Goal: Transaction & Acquisition: Purchase product/service

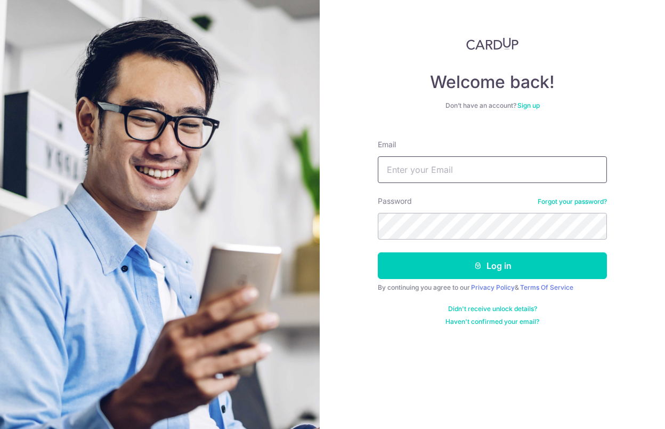
type input "[EMAIL_ADDRESS][DOMAIN_NAME]"
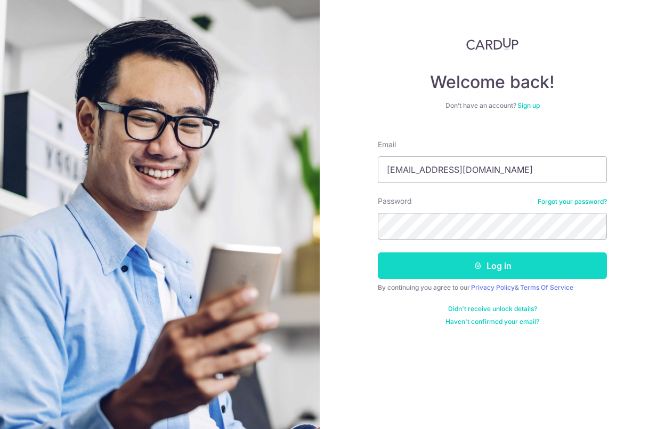
click at [437, 267] on button "Log in" at bounding box center [492, 265] width 229 height 27
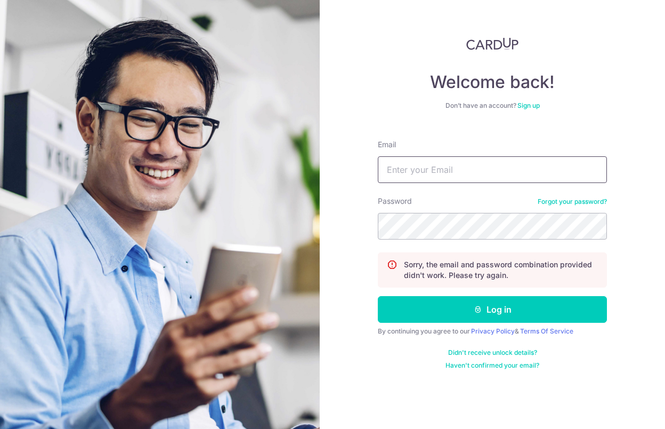
type input "[EMAIL_ADDRESS][DOMAIN_NAME]"
click at [365, 221] on div "Welcome back! Don’t have an account? Sign up Email gregorhochet@yahoo.fr Passwo…" at bounding box center [493, 214] width 346 height 429
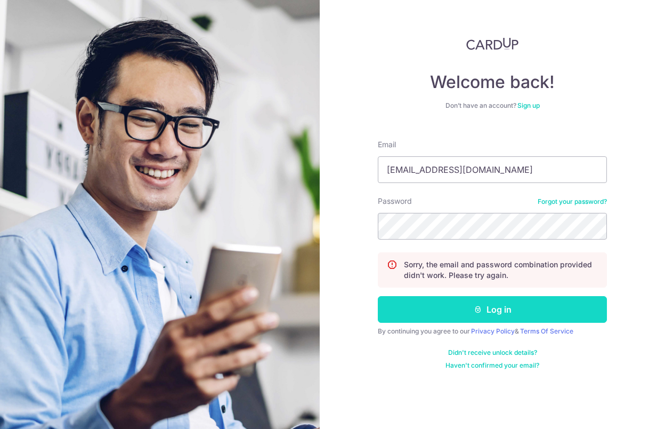
click at [432, 301] on button "Log in" at bounding box center [492, 309] width 229 height 27
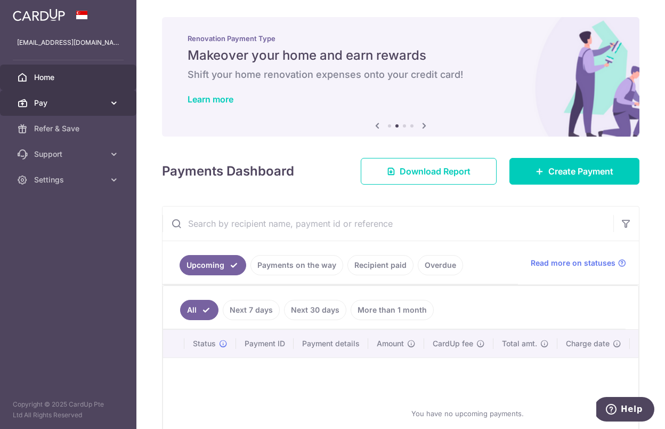
click at [107, 101] on link "Pay" at bounding box center [68, 103] width 137 height 26
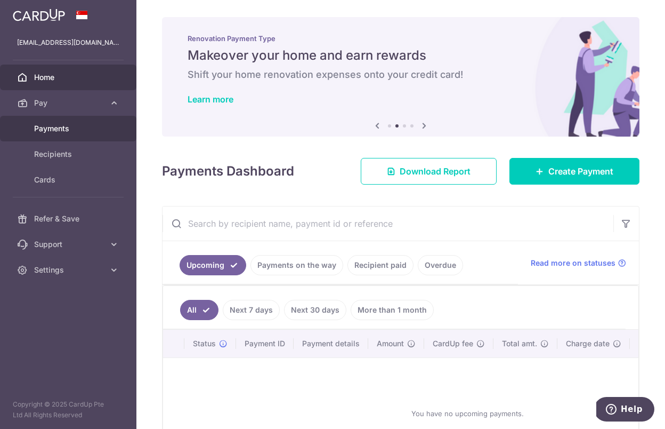
click at [71, 126] on span "Payments" at bounding box center [69, 128] width 70 height 11
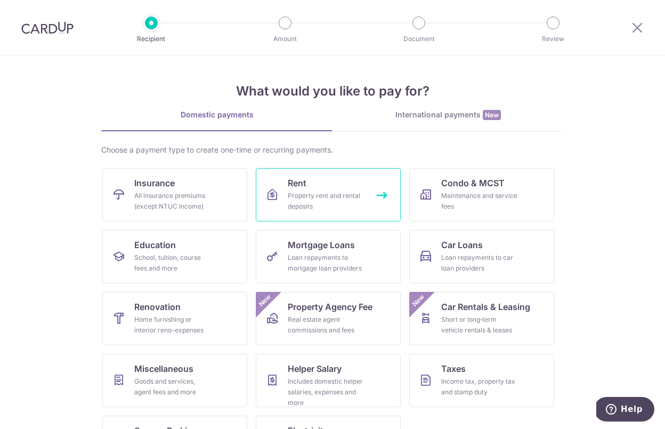
click at [296, 186] on span "Rent" at bounding box center [297, 183] width 19 height 13
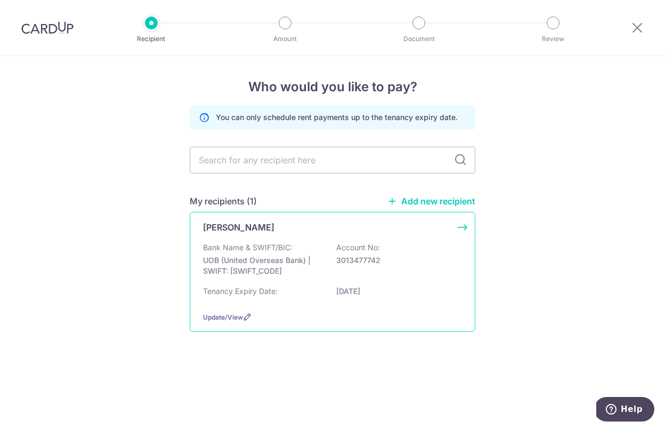
click at [264, 240] on div "[PERSON_NAME] Bank Name & SWIFT/BIC: UOB (United Overseas Bank) | SWIFT: [SWIFT…" at bounding box center [333, 272] width 286 height 120
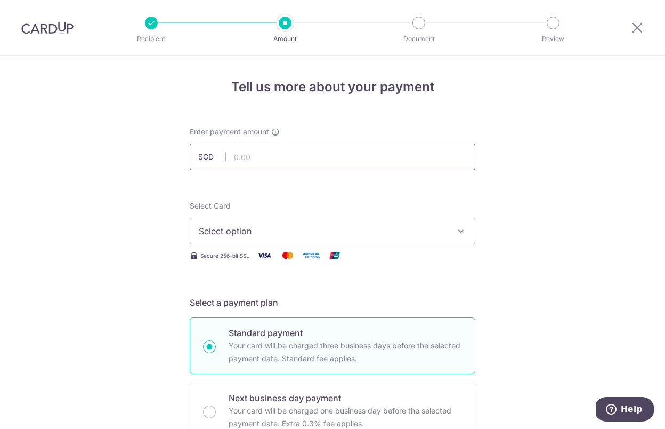
click at [256, 155] on input "text" at bounding box center [333, 156] width 286 height 27
type input "8,400.00"
click at [280, 231] on span "Select option" at bounding box center [323, 230] width 248 height 13
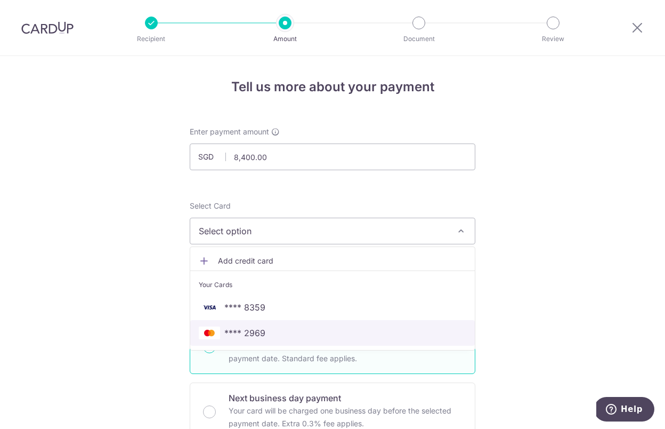
click at [267, 330] on span "**** 2969" at bounding box center [333, 332] width 268 height 13
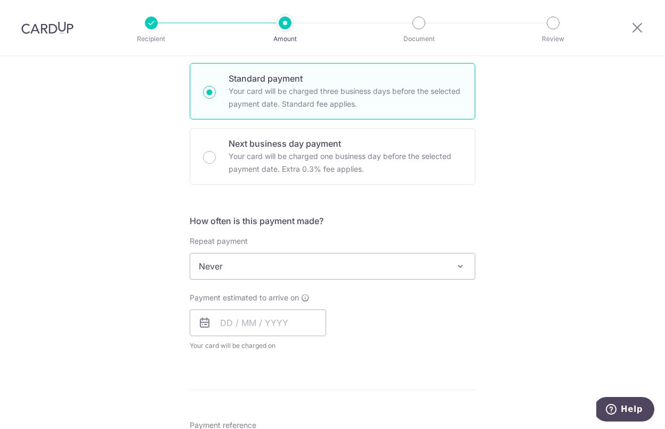
scroll to position [255, 0]
click at [206, 264] on span "Never" at bounding box center [332, 266] width 285 height 26
click at [226, 334] on input "text" at bounding box center [258, 322] width 137 height 27
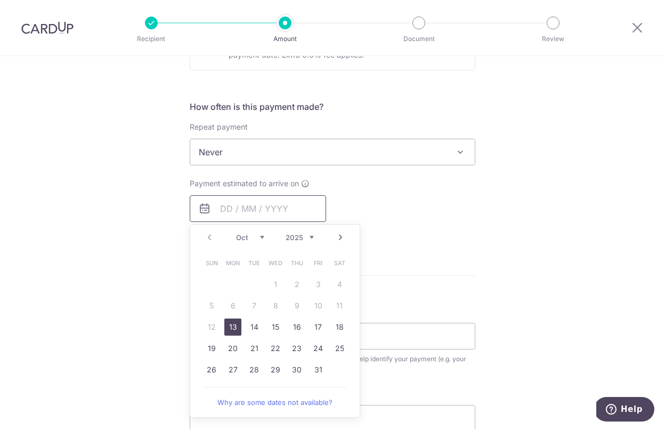
scroll to position [378, 0]
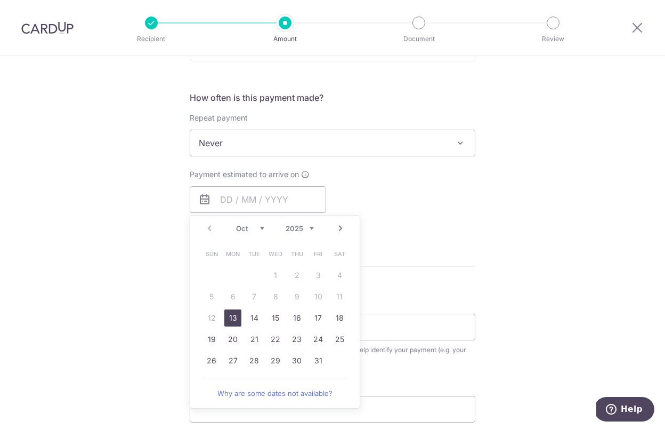
click at [232, 310] on link "13" at bounding box center [232, 317] width 17 height 17
type input "13/10/2025"
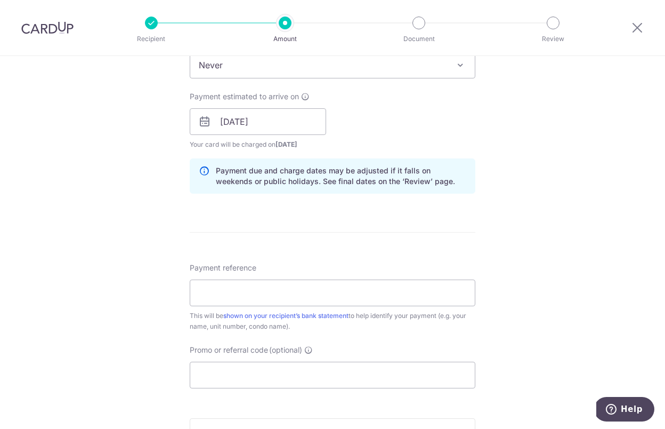
scroll to position [468, 0]
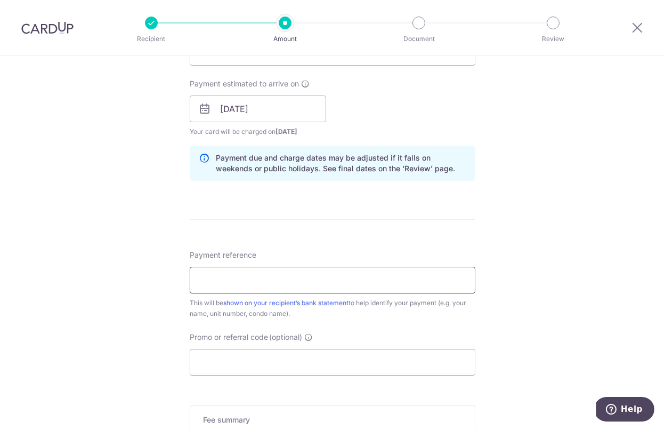
click at [223, 278] on input "Payment reference" at bounding box center [333, 280] width 286 height 27
click at [202, 284] on input "Riverplace 10-02 B1" at bounding box center [333, 280] width 286 height 27
click at [200, 284] on input "Riverplace 10-02 B1" at bounding box center [333, 280] width 286 height 27
type input "Rent - Riverplace 10-02 B1"
click at [252, 363] on input "Promo or referral code (optional)" at bounding box center [333, 362] width 286 height 27
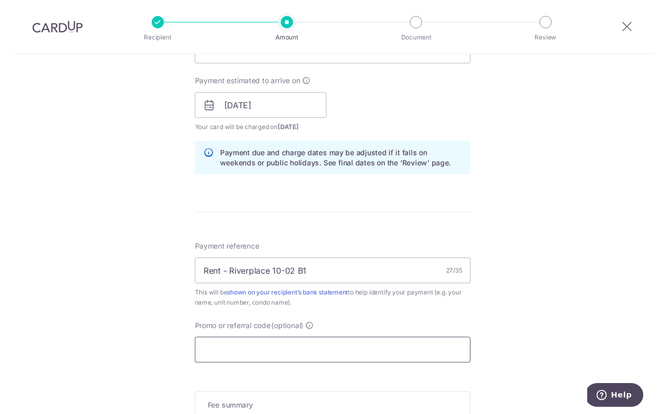
scroll to position [499, 0]
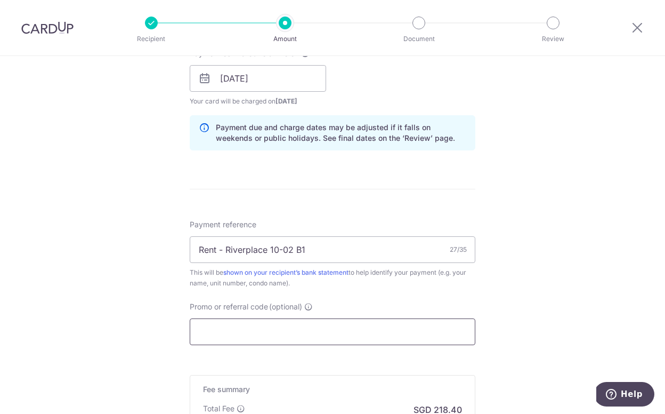
click at [266, 327] on input "Promo or referral code (optional)" at bounding box center [333, 331] width 286 height 27
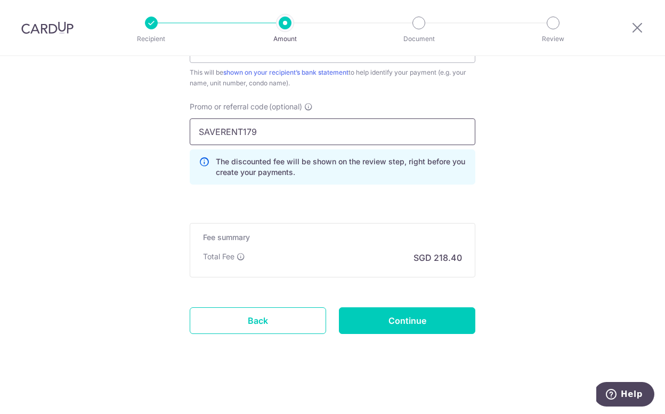
scroll to position [699, 0]
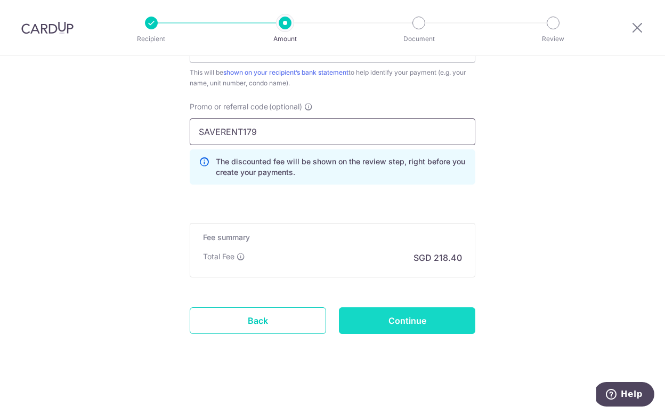
type input "SAVERENT179"
click at [381, 317] on input "Continue" at bounding box center [407, 320] width 137 height 27
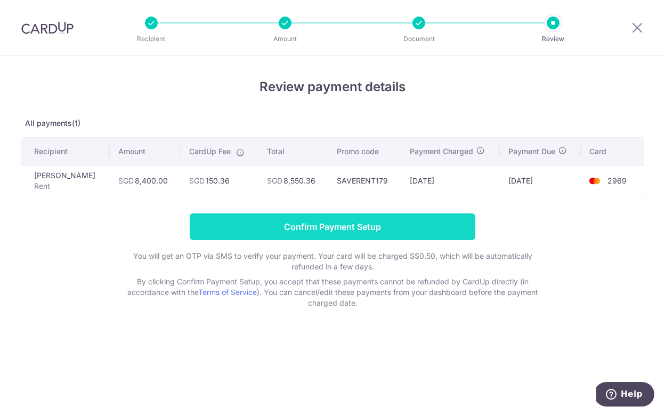
click at [316, 226] on input "Confirm Payment Setup" at bounding box center [333, 226] width 286 height 27
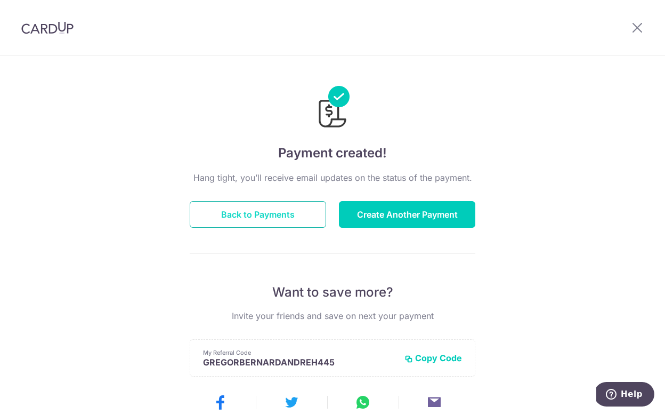
click at [274, 213] on button "Back to Payments" at bounding box center [258, 214] width 137 height 27
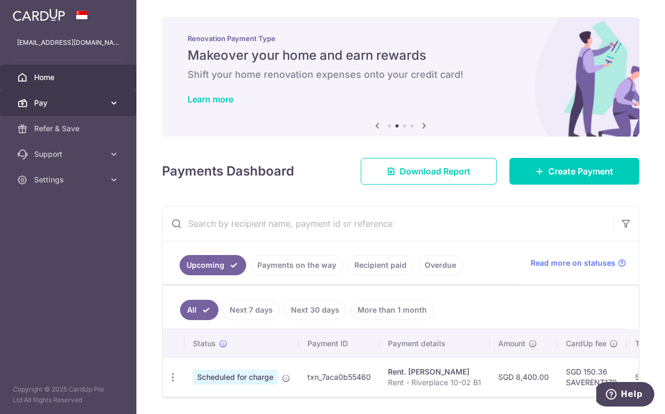
click at [85, 101] on span "Pay" at bounding box center [69, 103] width 70 height 11
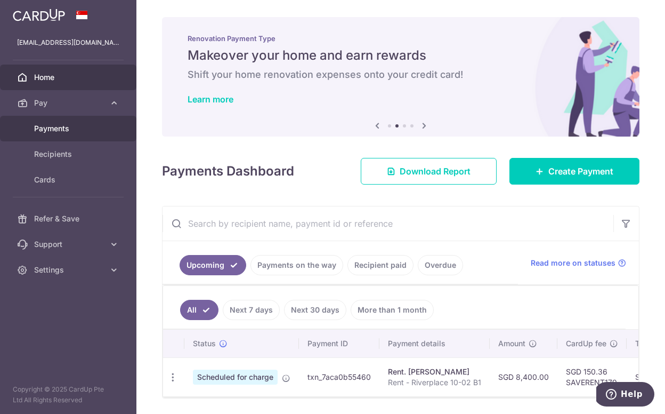
click at [72, 125] on span "Payments" at bounding box center [69, 128] width 70 height 11
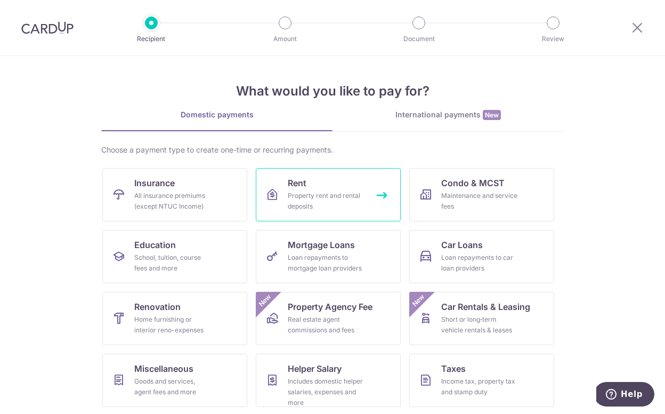
click at [308, 187] on link "Rent Property rent and rental deposits" at bounding box center [328, 194] width 145 height 53
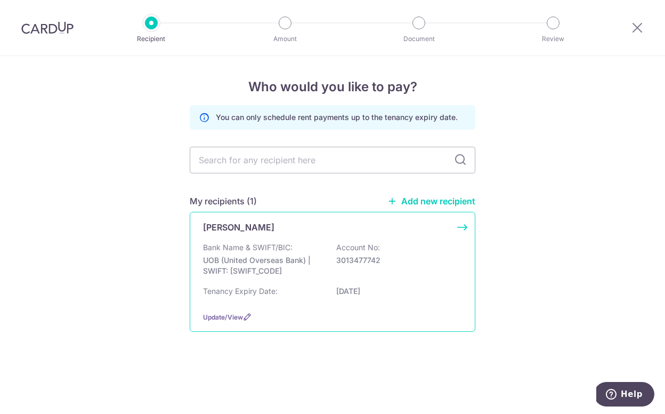
click at [266, 253] on div "Bank Name & SWIFT/BIC: UOB (United Overseas Bank) | SWIFT: UOVBSGSGXXX Account …" at bounding box center [332, 261] width 259 height 39
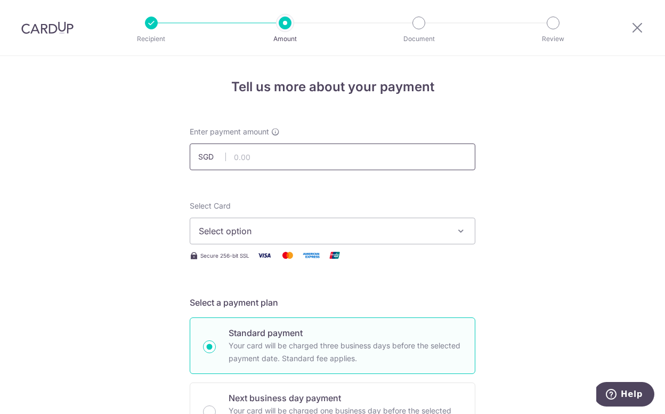
click at [272, 162] on input "text" at bounding box center [333, 156] width 286 height 27
type input "8,400.00"
click at [266, 224] on span "Select option" at bounding box center [323, 230] width 248 height 13
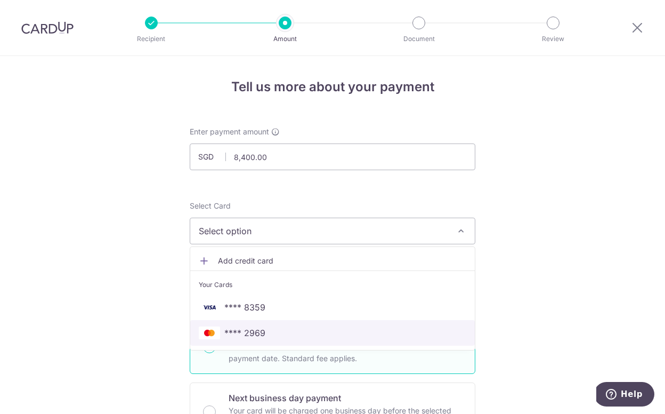
click at [263, 332] on span "**** 2969" at bounding box center [244, 332] width 41 height 13
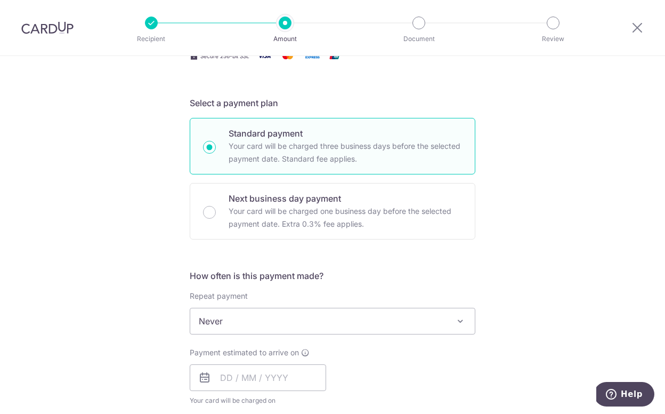
scroll to position [219, 0]
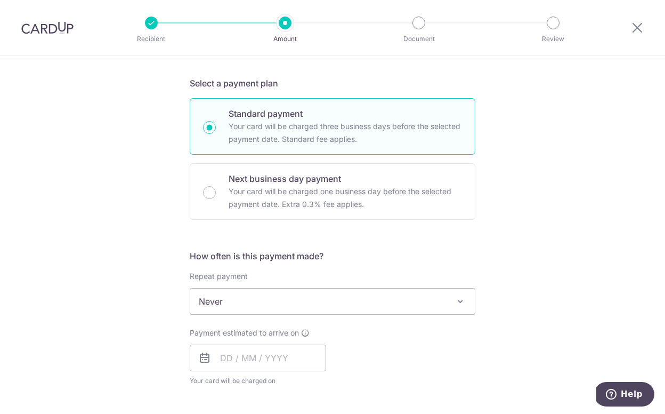
click at [237, 292] on span "Never" at bounding box center [332, 301] width 285 height 26
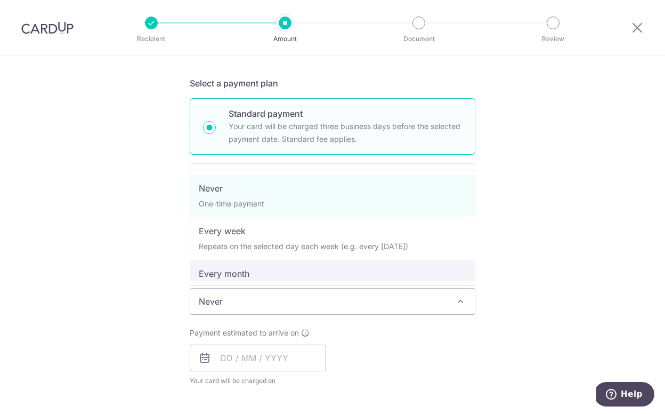
select select "3"
type input "01/10/2027"
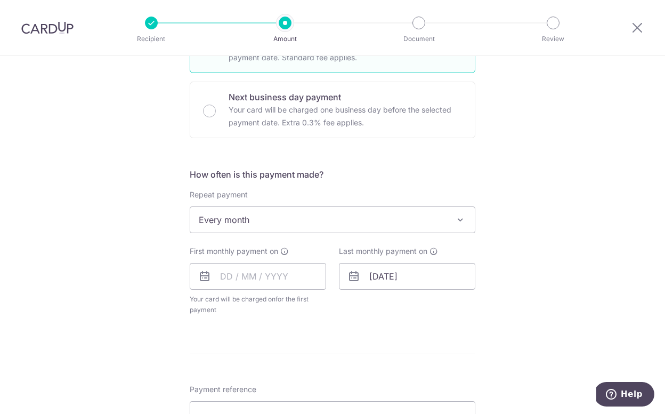
scroll to position [302, 0]
click at [244, 278] on input "text" at bounding box center [258, 275] width 137 height 27
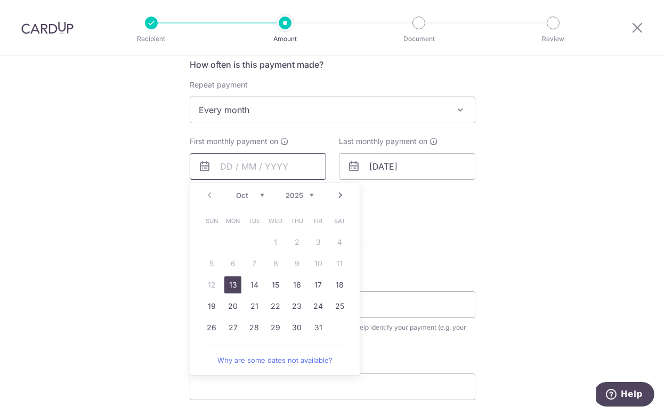
scroll to position [413, 0]
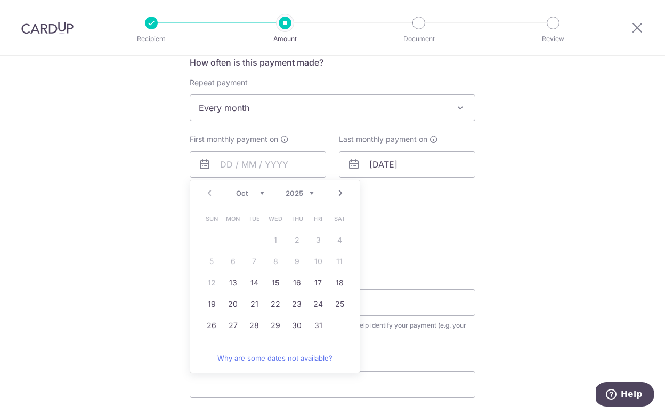
click at [340, 195] on link "Next" at bounding box center [340, 193] width 13 height 13
click at [274, 262] on link "5" at bounding box center [275, 261] width 17 height 17
type input "[DATE]"
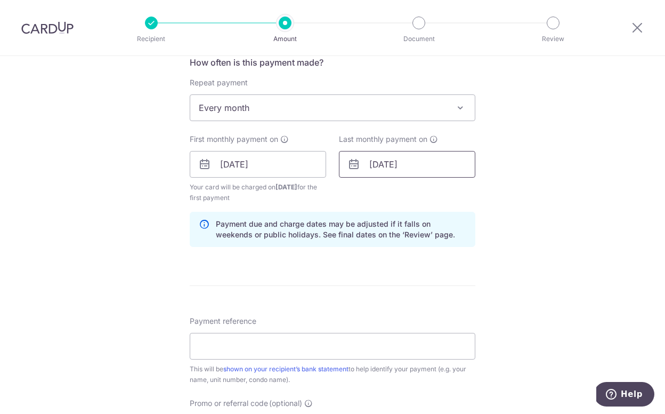
click at [389, 167] on input "01/10/2027" at bounding box center [407, 164] width 137 height 27
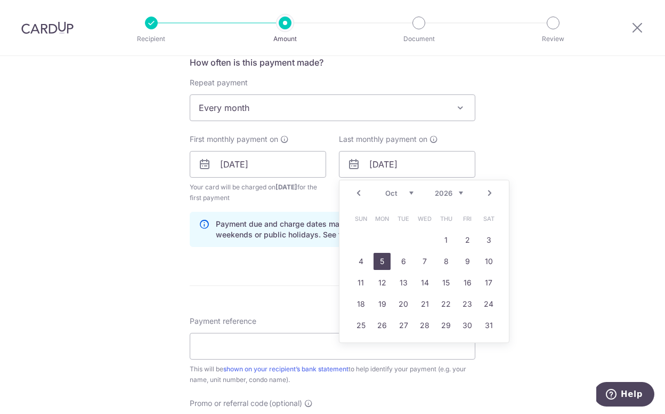
click at [386, 260] on link "5" at bounding box center [382, 261] width 17 height 17
type input "05/10/2026"
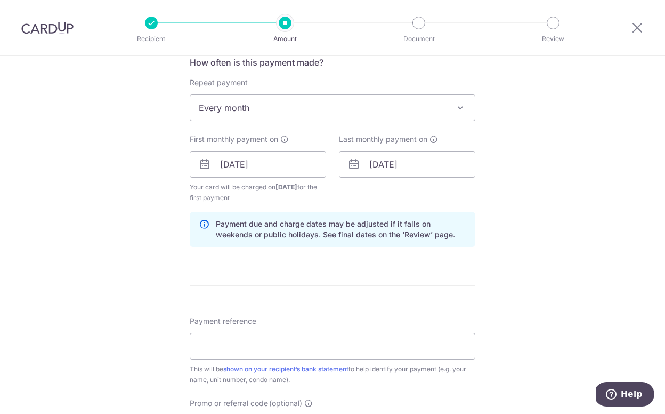
click at [305, 281] on form "Enter payment amount SGD 8,400.00 8400.00 Select Card **** 2969 Add credit card…" at bounding box center [333, 163] width 286 height 898
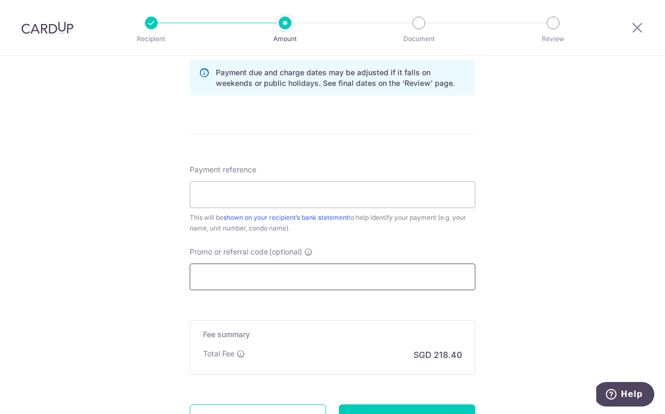
scroll to position [574, 0]
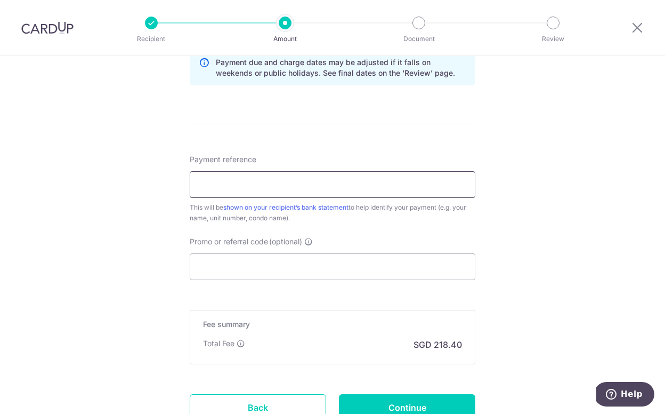
click at [246, 182] on input "Payment reference" at bounding box center [333, 184] width 286 height 27
type input "Riverplace 10-02 B1 - rent"
click at [246, 268] on input "Promo or referral code (optional)" at bounding box center [333, 266] width 286 height 27
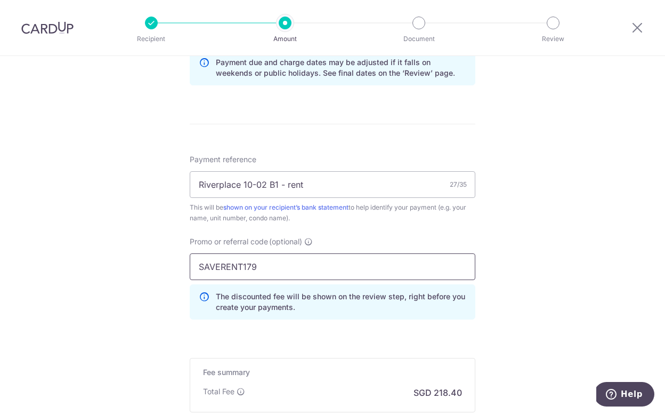
type input "SAVERENT179"
click at [190, 319] on div "Promo or referral code (optional) SAVERENT179 The discounted fee will be shown …" at bounding box center [332, 282] width 299 height 92
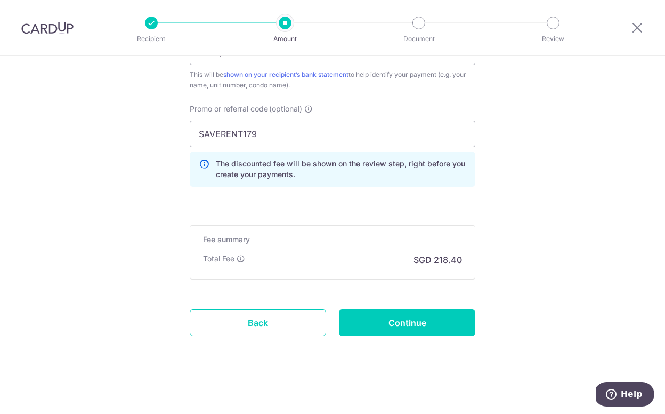
scroll to position [707, 0]
click at [384, 325] on input "Continue" at bounding box center [407, 322] width 137 height 27
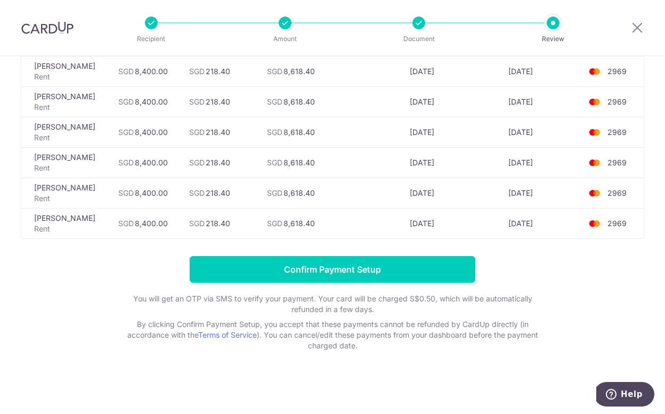
scroll to position [292, 0]
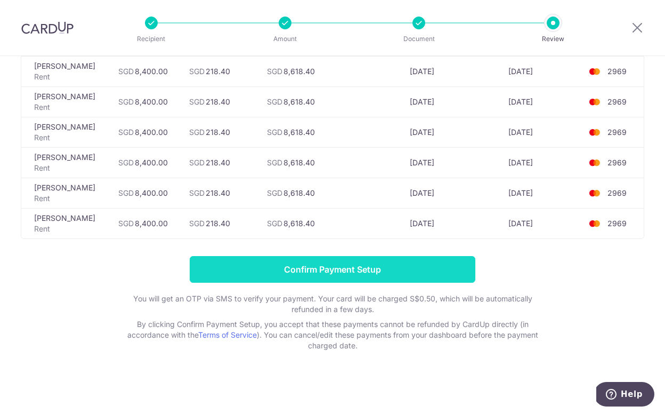
click at [336, 273] on input "Confirm Payment Setup" at bounding box center [333, 269] width 286 height 27
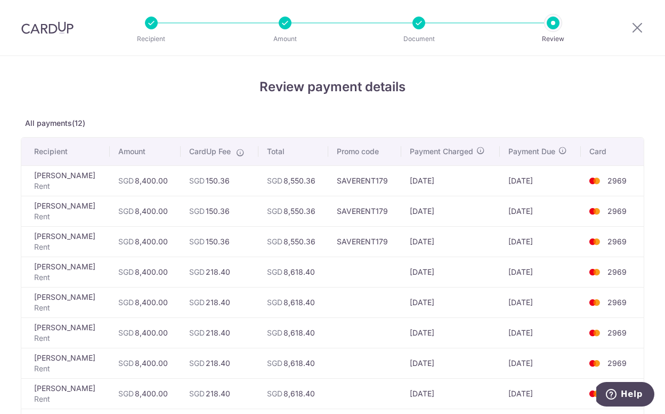
scroll to position [1, 0]
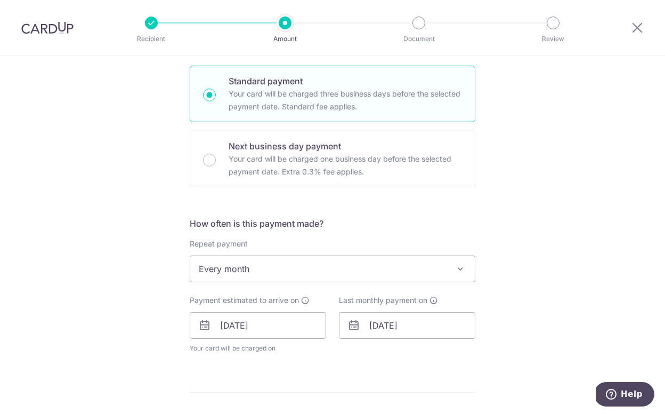
scroll to position [251, 0]
click at [372, 331] on input "[DATE]" at bounding box center [407, 326] width 137 height 27
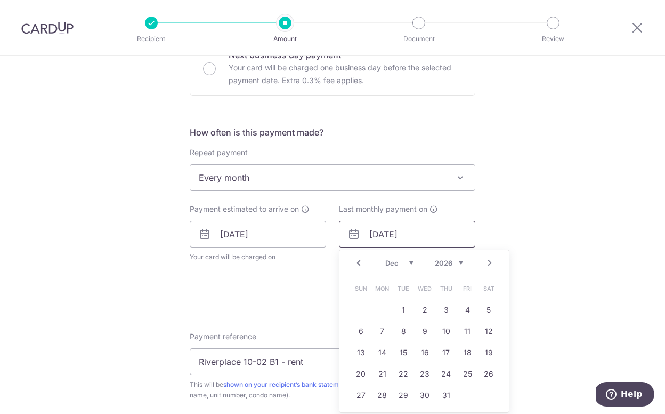
scroll to position [360, 0]
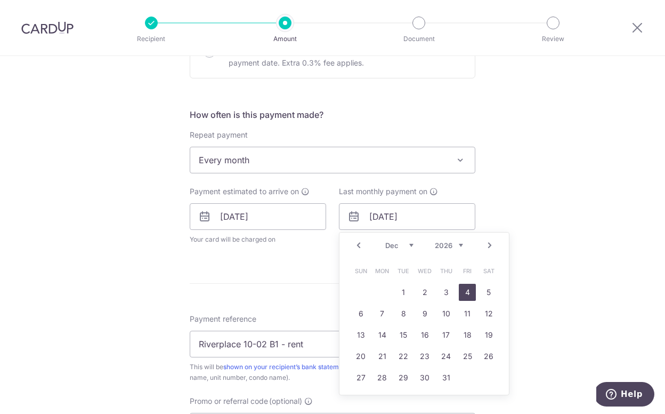
click at [470, 293] on link "4" at bounding box center [467, 292] width 17 height 17
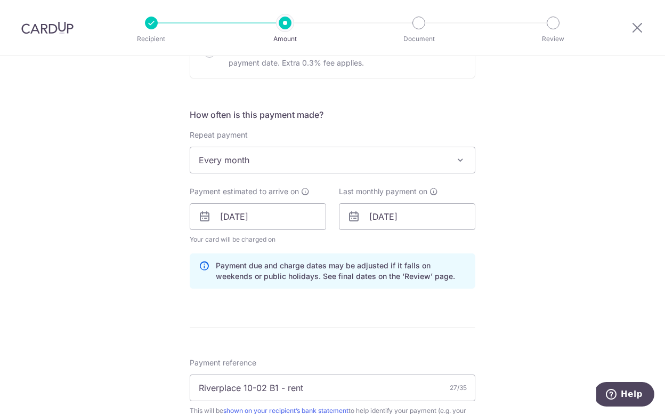
click at [380, 299] on form "Enter payment amount SGD 8,400.00 8400.00 Select Card **** 2969 Add credit card…" at bounding box center [333, 234] width 286 height 936
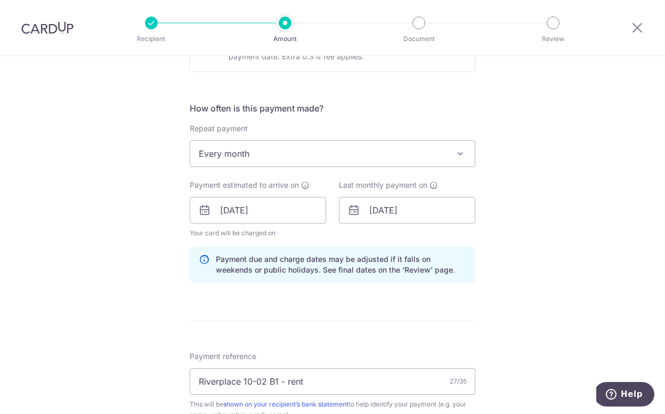
scroll to position [365, 0]
click at [372, 210] on input "04/12/2026" at bounding box center [407, 211] width 137 height 27
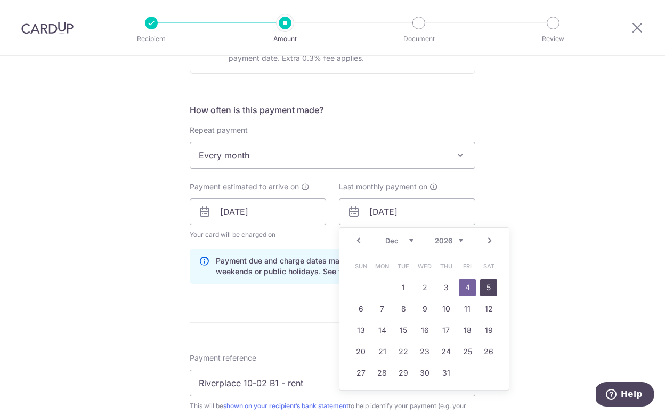
click at [484, 287] on link "5" at bounding box center [488, 287] width 17 height 17
type input "[DATE]"
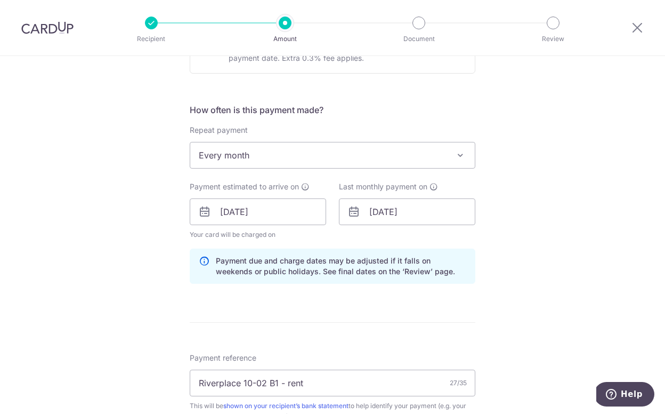
click at [340, 302] on form "Enter payment amount SGD 8,400.00 8400.00 Select Card **** 2969 Add credit card…" at bounding box center [333, 229] width 286 height 936
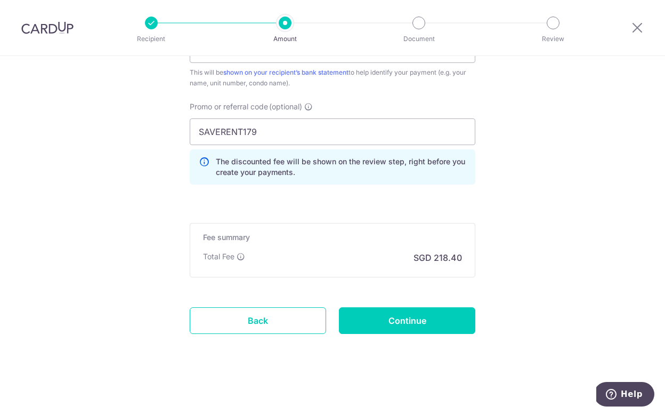
scroll to position [699, 0]
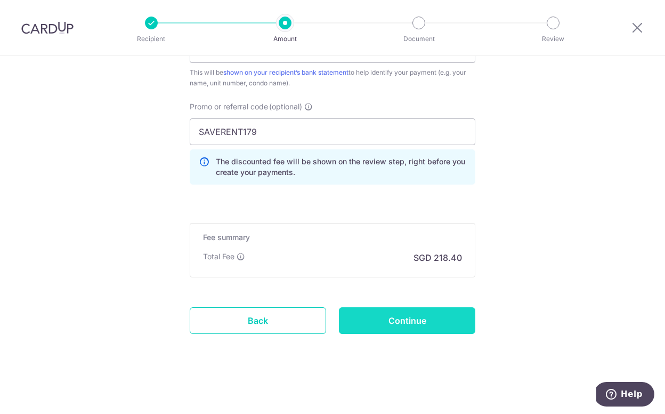
click at [390, 322] on input "Continue" at bounding box center [407, 320] width 137 height 27
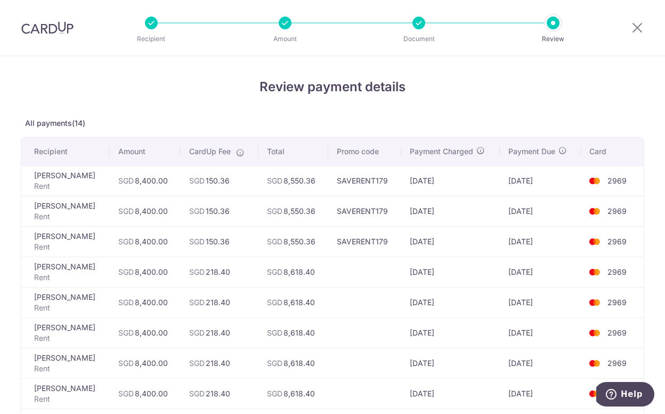
click at [271, 267] on td "SGD 8,618.40" at bounding box center [294, 271] width 70 height 30
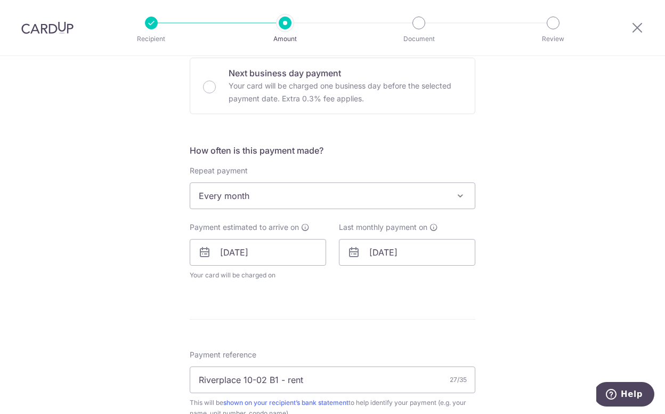
scroll to position [326, 0]
click at [357, 252] on icon at bounding box center [354, 250] width 13 height 13
click at [373, 250] on input "[DATE]" at bounding box center [407, 250] width 137 height 27
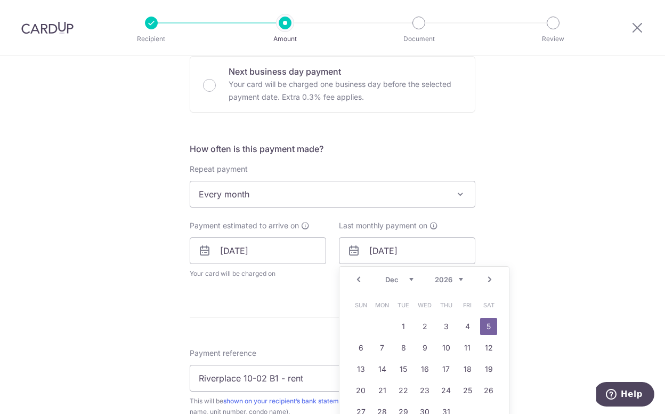
click at [360, 278] on link "Prev" at bounding box center [358, 279] width 13 height 13
click at [471, 330] on link "5" at bounding box center [467, 326] width 17 height 17
type input "[DATE]"
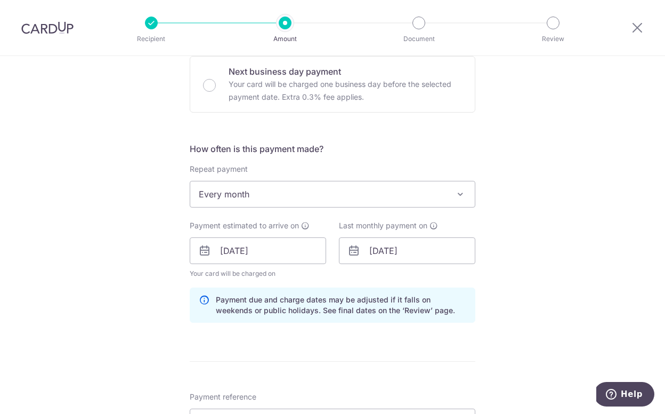
click at [508, 338] on div "Tell us more about your payment Enter payment amount SGD 8,400.00 8400.00 Selec…" at bounding box center [332, 258] width 665 height 1056
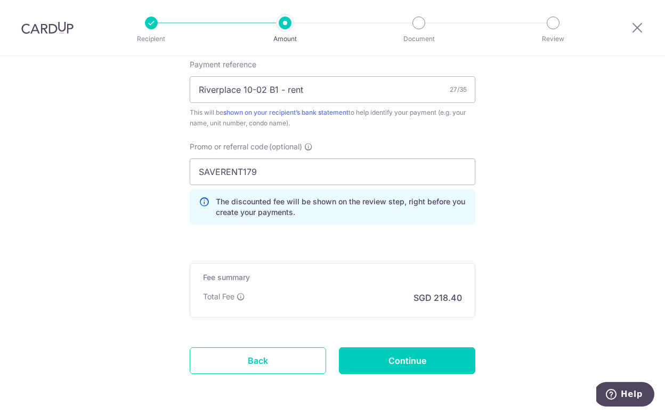
scroll to position [674, 0]
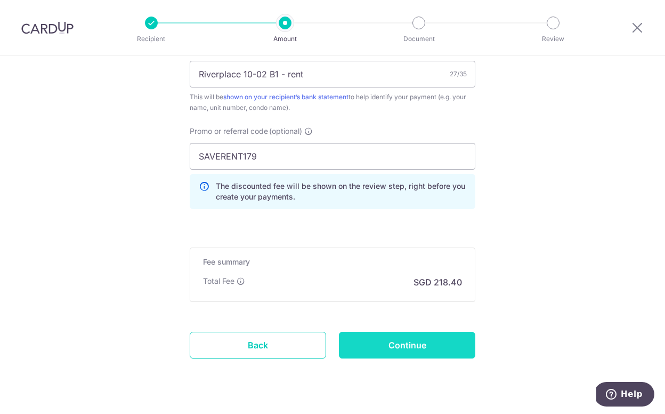
click at [426, 339] on input "Continue" at bounding box center [407, 345] width 137 height 27
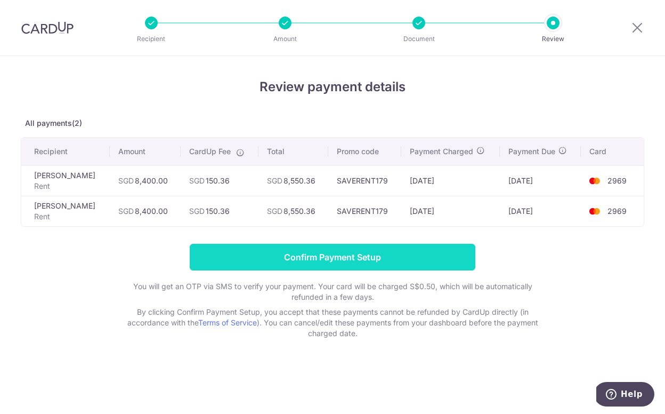
click at [335, 255] on input "Confirm Payment Setup" at bounding box center [333, 257] width 286 height 27
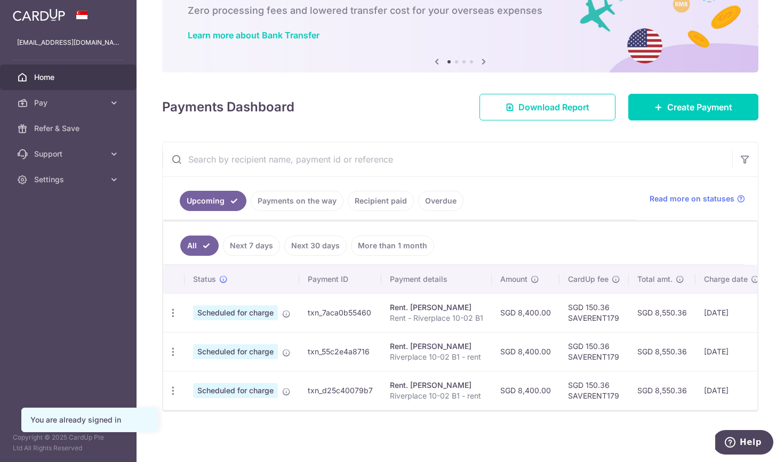
scroll to position [64, 0]
click at [97, 98] on span "Pay" at bounding box center [69, 103] width 70 height 11
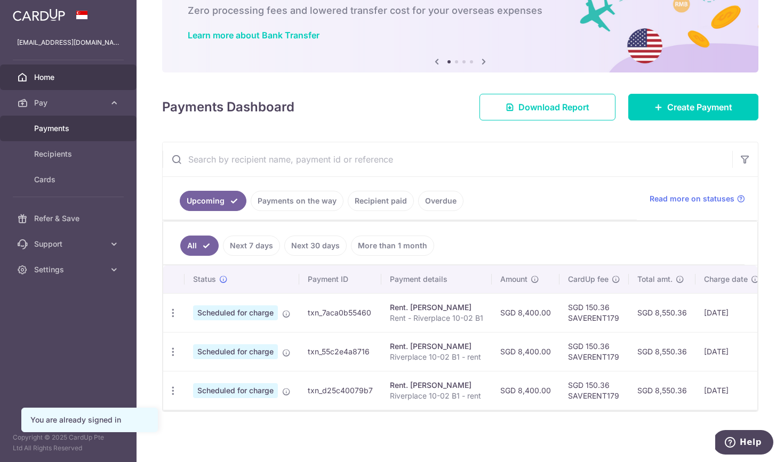
click at [65, 119] on link "Payments" at bounding box center [68, 129] width 137 height 26
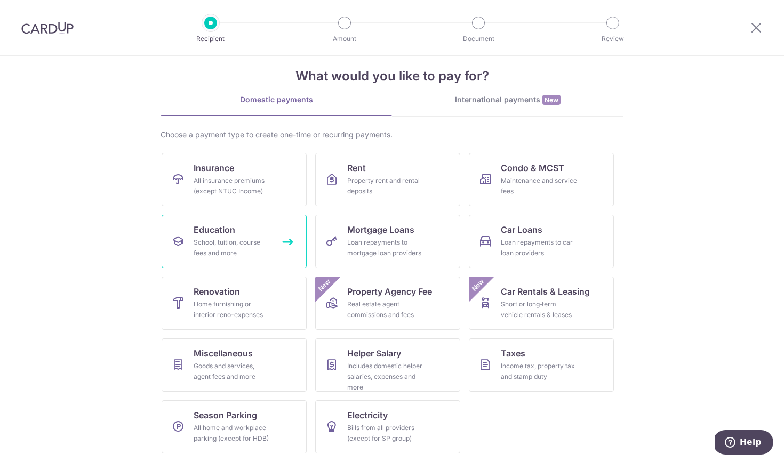
scroll to position [15, 0]
click at [363, 293] on span "Property Agency Fee" at bounding box center [389, 291] width 85 height 13
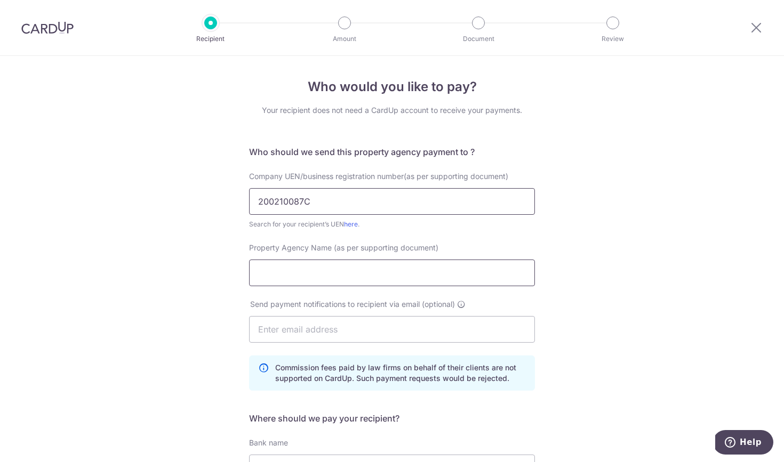
type input "200210087C"
type input "Hutton Asia Pte Ltd"
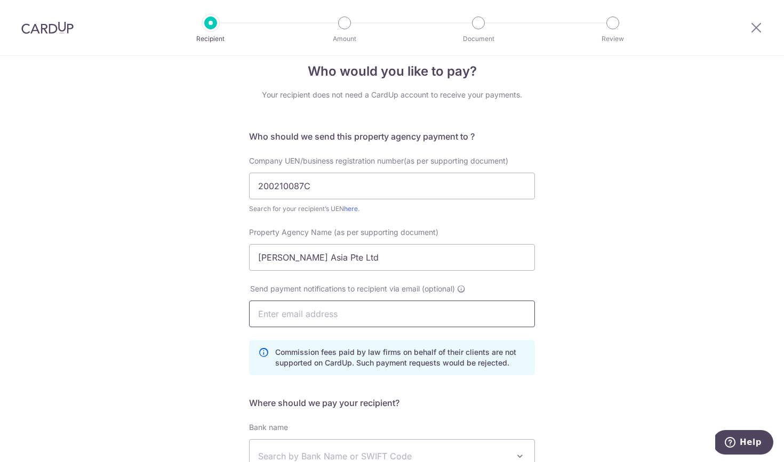
scroll to position [30, 0]
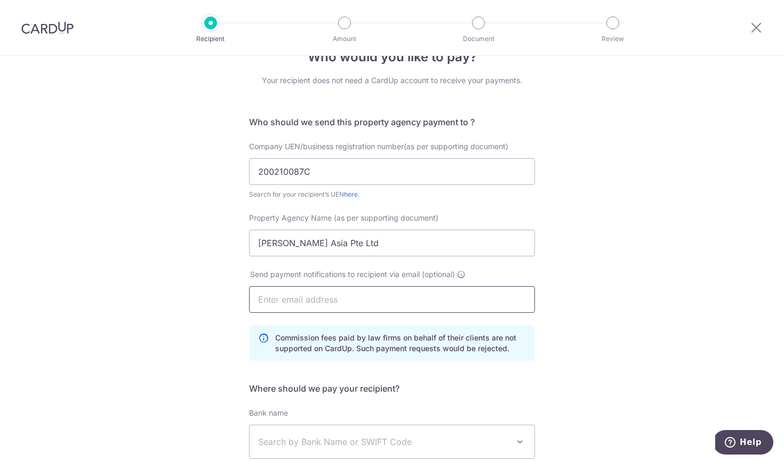
type input "gregorhochet@yahoo.fr"
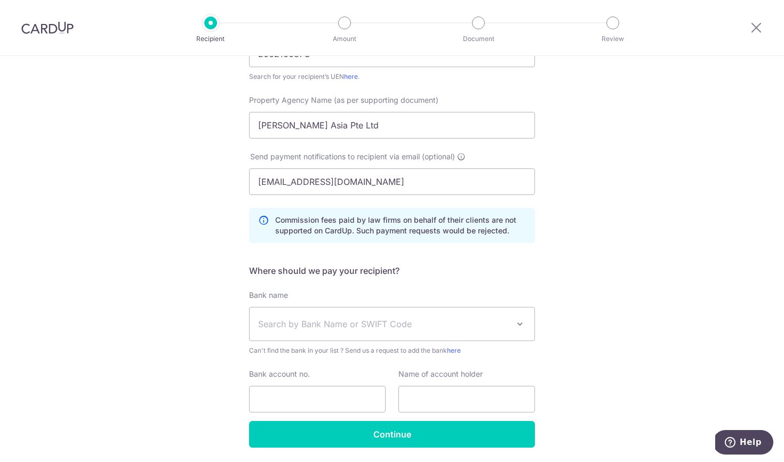
scroll to position [151, 0]
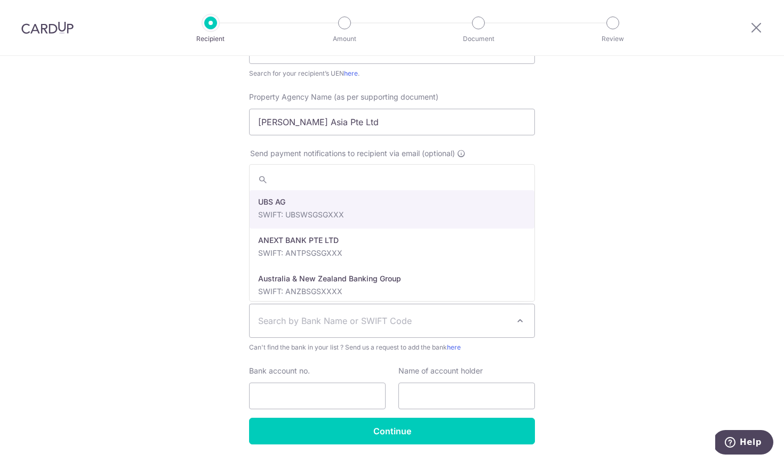
click at [322, 317] on span "Search by Bank Name or SWIFT Code" at bounding box center [383, 321] width 251 height 13
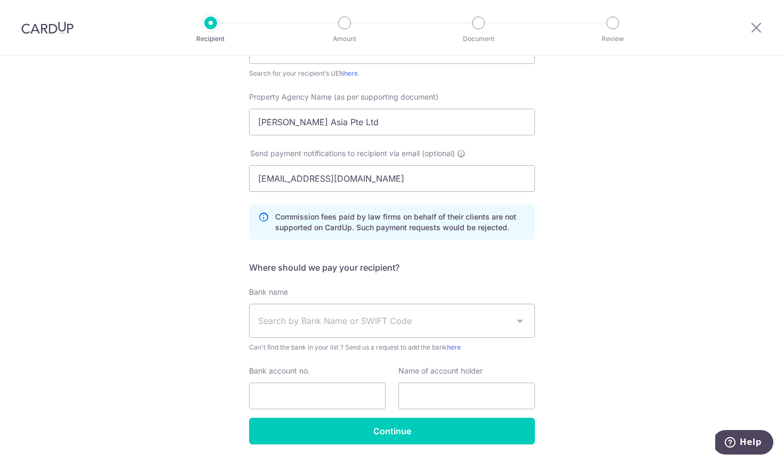
click at [207, 303] on div "Who would you like to pay? Your recipient does not need a CardUp account to rec…" at bounding box center [392, 200] width 784 height 590
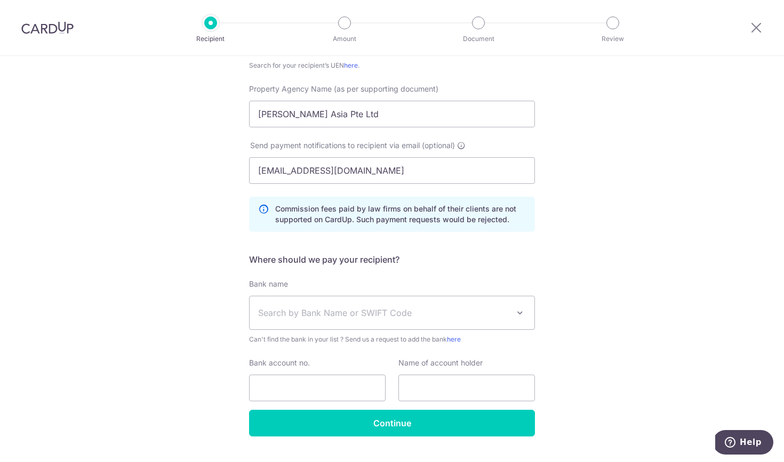
scroll to position [174, 0]
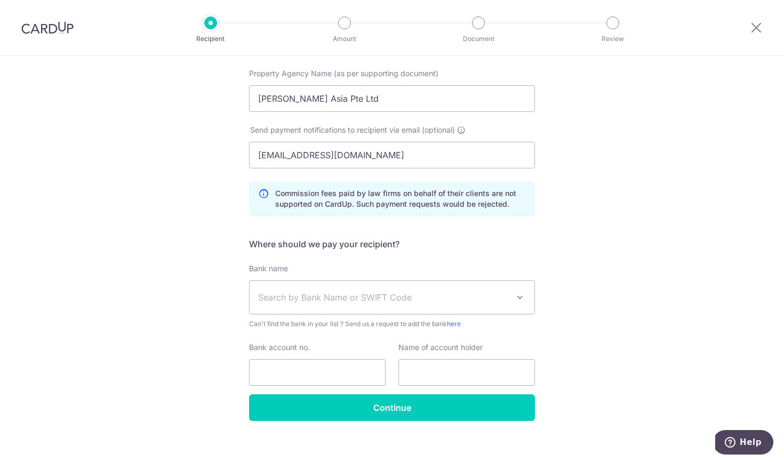
click at [283, 294] on span "Search by Bank Name or SWIFT Code" at bounding box center [383, 297] width 251 height 13
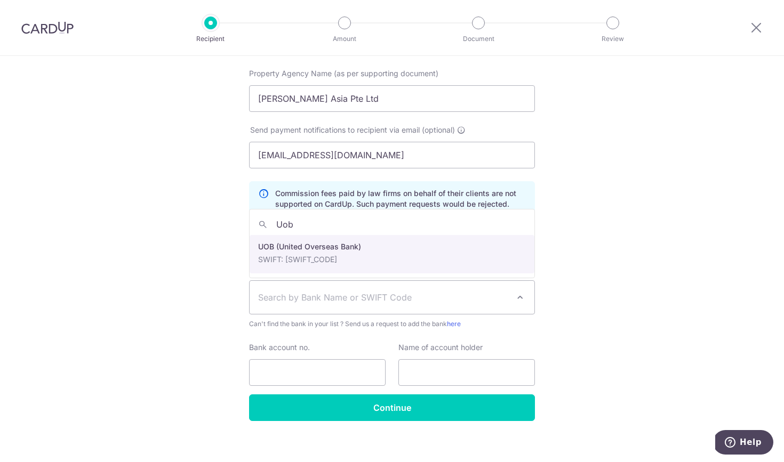
type input "Uob"
select select "18"
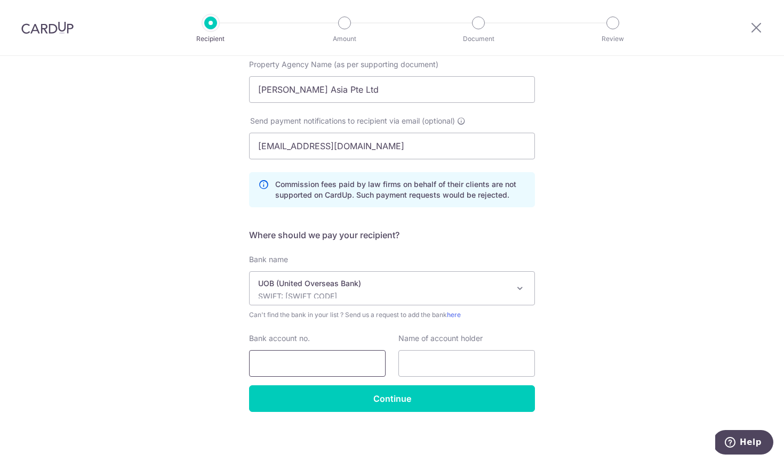
scroll to position [183, 0]
click at [289, 355] on input "Bank account no." at bounding box center [317, 363] width 137 height 27
type input "2123075775"
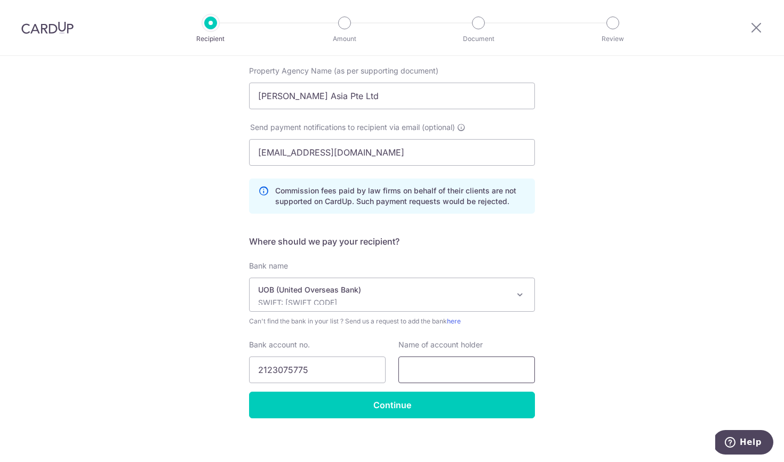
scroll to position [182, 0]
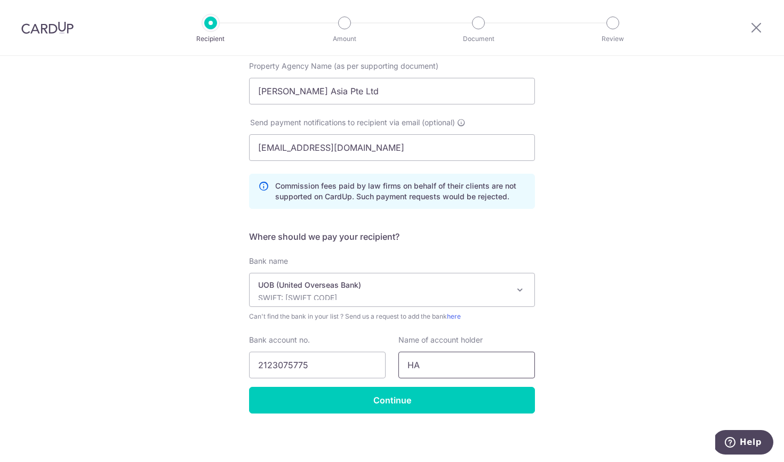
type input "H"
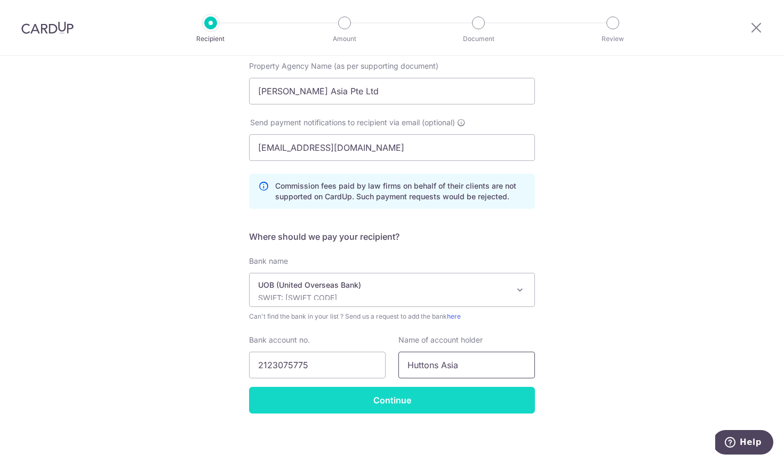
type input "Huttons Asia"
click at [406, 408] on input "Continue" at bounding box center [392, 400] width 286 height 27
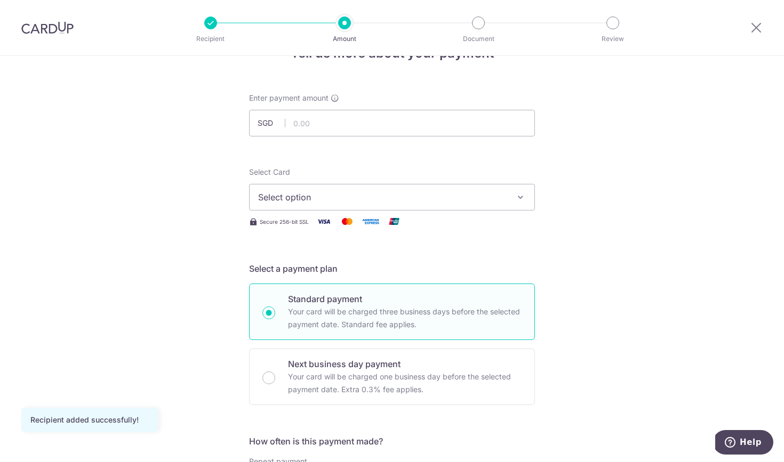
scroll to position [31, 0]
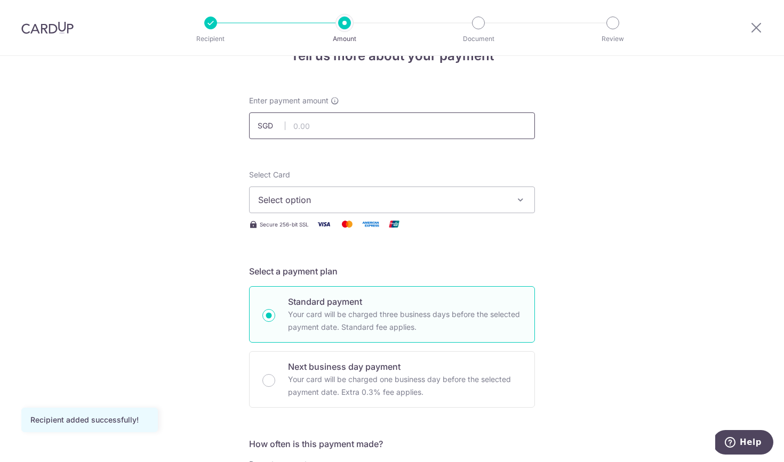
click at [326, 122] on input "text" at bounding box center [392, 126] width 286 height 27
type input "1,962.00"
click at [320, 203] on span "Select option" at bounding box center [382, 200] width 248 height 13
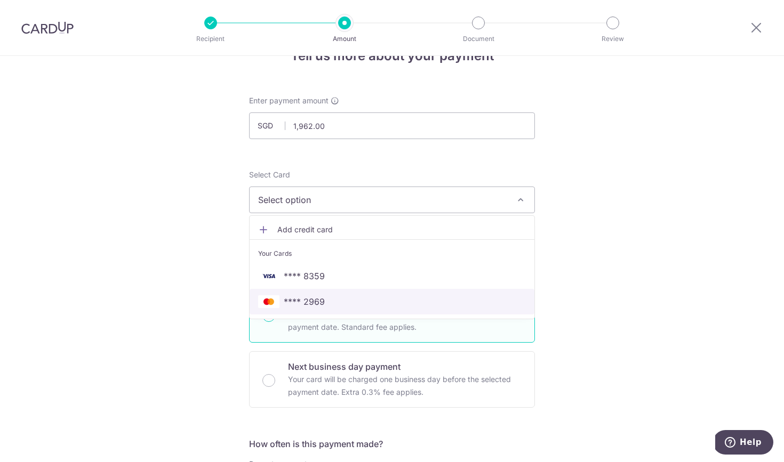
click at [319, 295] on span "**** 2969" at bounding box center [304, 301] width 41 height 13
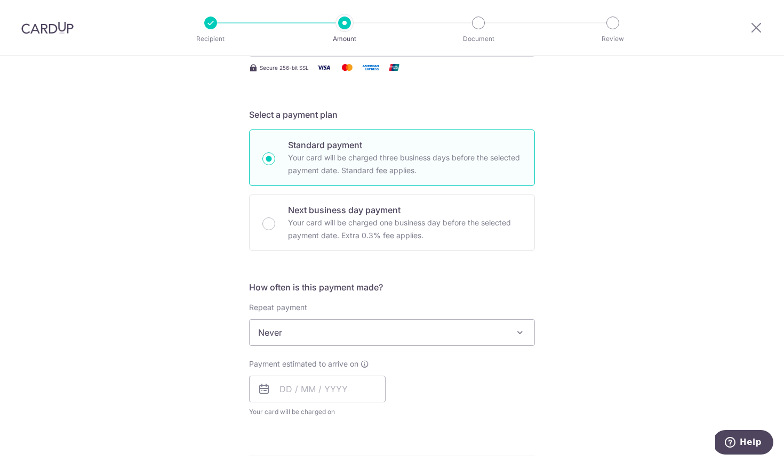
scroll to position [199, 0]
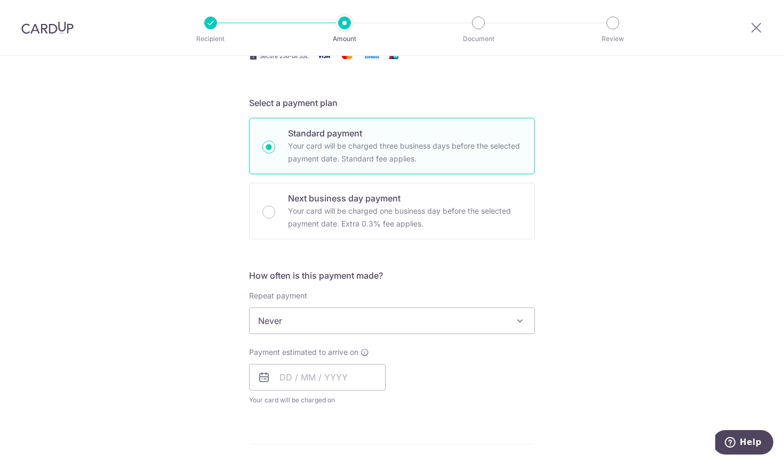
click at [317, 323] on span "Never" at bounding box center [392, 321] width 285 height 26
click at [288, 375] on input "text" at bounding box center [317, 377] width 137 height 27
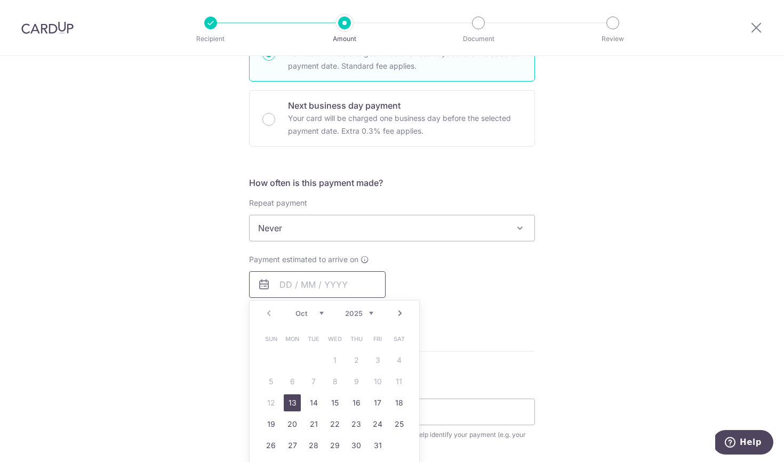
scroll to position [302, 0]
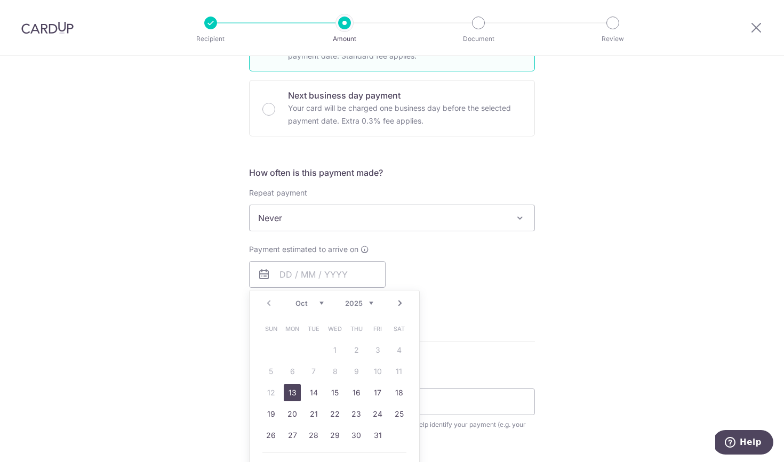
click at [295, 394] on link "13" at bounding box center [292, 392] width 17 height 17
type input "13/10/2025"
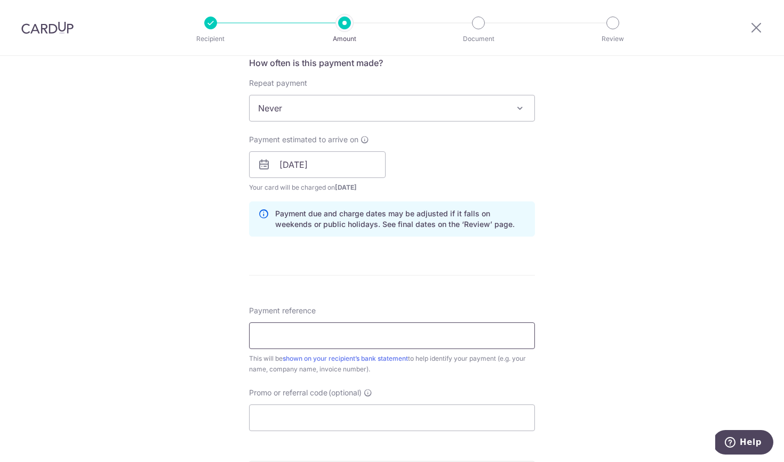
scroll to position [429, 0]
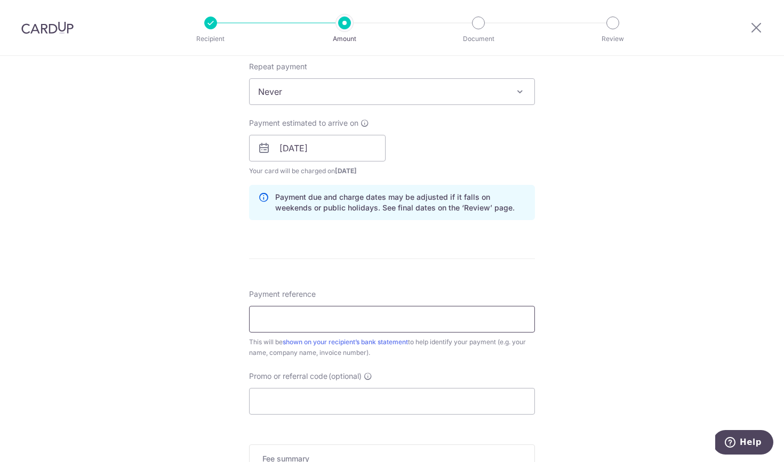
click at [363, 315] on input "Payment reference" at bounding box center [392, 319] width 286 height 27
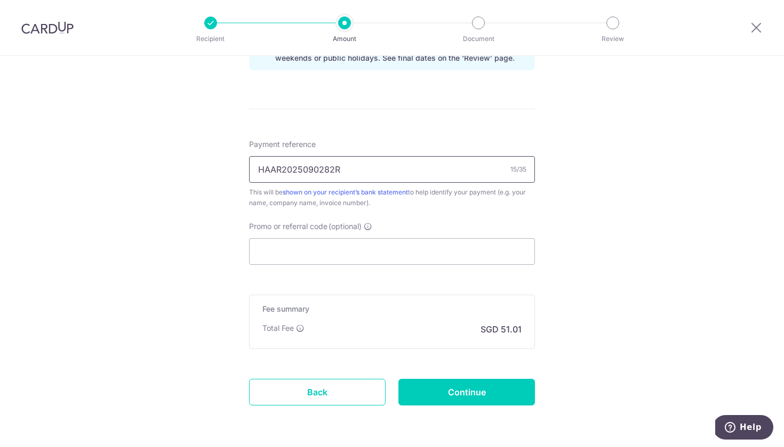
scroll to position [579, 0]
type input "HAAR2025090282R"
click at [297, 253] on input "Promo or referral code (optional)" at bounding box center [392, 251] width 286 height 27
type input ")"
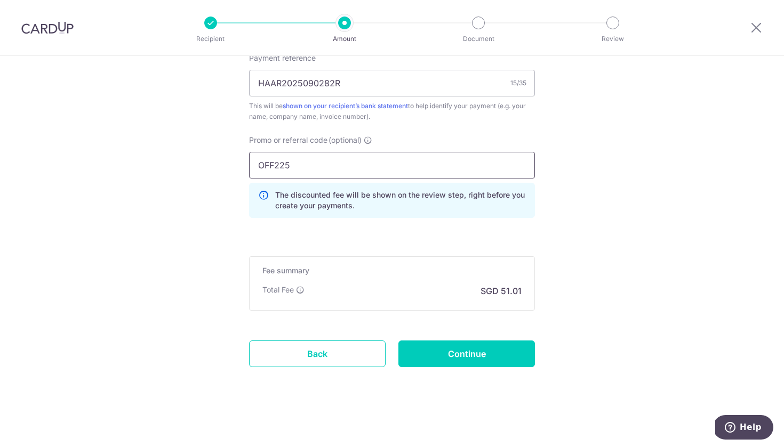
scroll to position [665, 0]
type input "OFF225"
click at [438, 355] on input "Continue" at bounding box center [466, 354] width 137 height 27
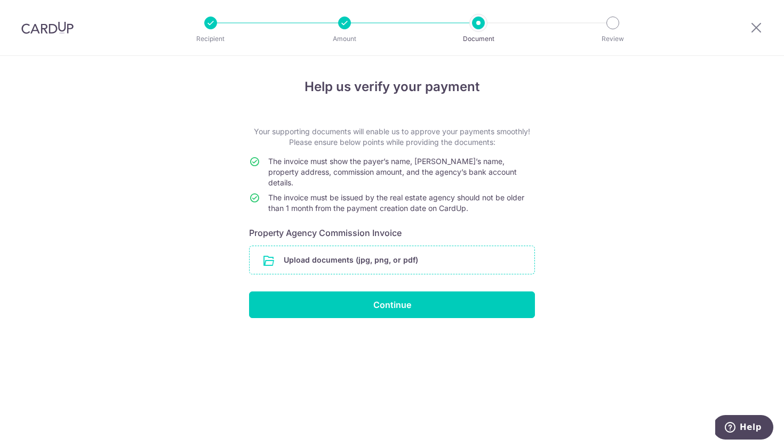
click at [362, 246] on input "file" at bounding box center [392, 260] width 285 height 28
click at [350, 24] on div at bounding box center [344, 23] width 13 height 13
click at [370, 246] on input "file" at bounding box center [392, 260] width 285 height 28
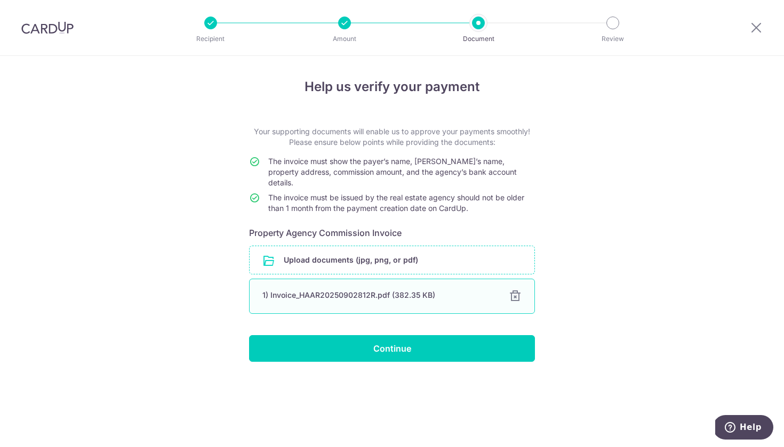
click at [360, 290] on div "1) Invoice_HAAR20250902812R.pdf (382.35 KB)" at bounding box center [379, 295] width 234 height 11
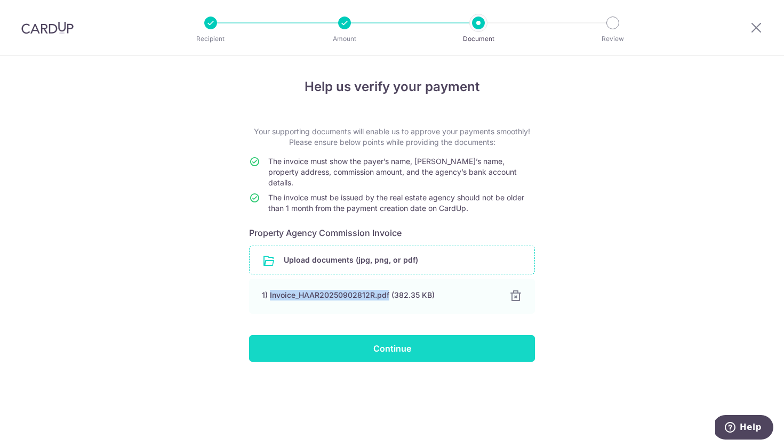
click at [370, 342] on input "Continue" at bounding box center [392, 348] width 286 height 27
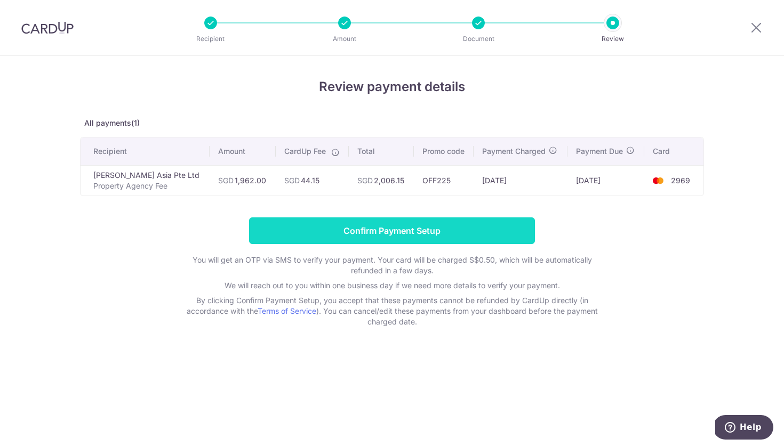
click at [382, 230] on input "Confirm Payment Setup" at bounding box center [392, 231] width 286 height 27
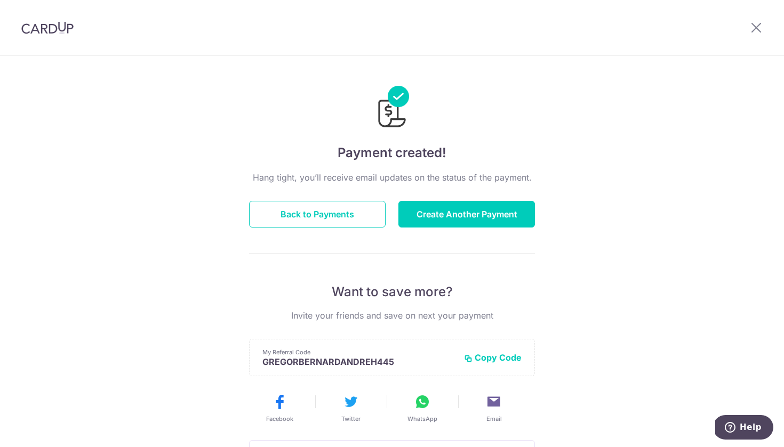
scroll to position [7, 0]
